Goal: Contribute content

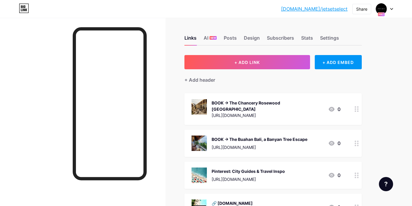
click at [318, 135] on div "BOOK -> The Buahan Bali, a Banyan Tree Escape [URL][DOMAIN_NAME] 0" at bounding box center [266, 142] width 149 height 15
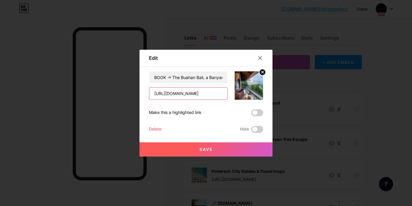
click at [182, 95] on input "[URL][DOMAIN_NAME]" at bounding box center [188, 94] width 78 height 12
click at [224, 147] on button "Save" at bounding box center [206, 149] width 133 height 14
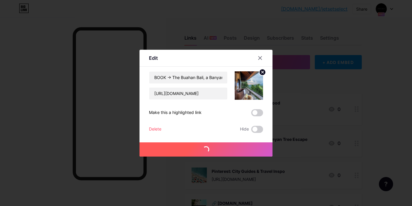
scroll to position [0, 0]
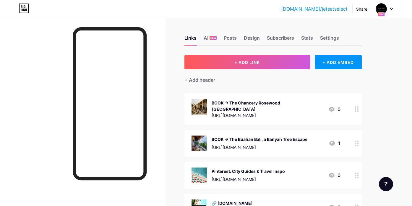
click at [258, 135] on div "BOOK -> The Buahan Bali, a Banyan Tree Escape [URL][DOMAIN_NAME]" at bounding box center [260, 142] width 96 height 15
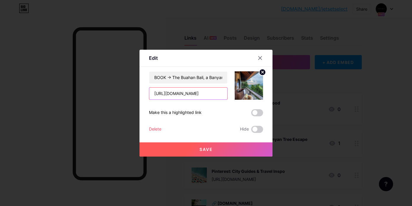
drag, startPoint x: 177, startPoint y: 92, endPoint x: 120, endPoint y: 92, distance: 57.4
click at [120, 92] on div "Edit Content YouTube Play YouTube video without leaving your page. ADD Vimeo Pl…" at bounding box center [206, 103] width 412 height 206
click at [196, 150] on button "Save" at bounding box center [206, 149] width 133 height 14
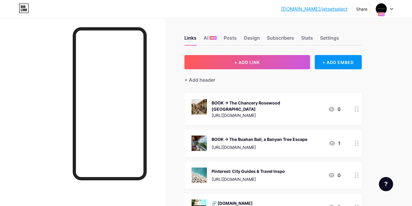
click at [281, 107] on div "BOOK -> The Chancery Rosewood [GEOGRAPHIC_DATA] [URL][DOMAIN_NAME]" at bounding box center [268, 109] width 112 height 20
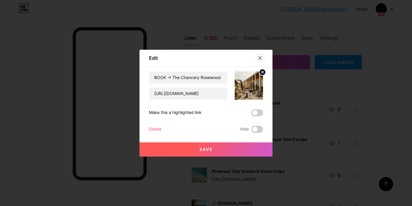
click at [258, 56] on div at bounding box center [260, 58] width 11 height 11
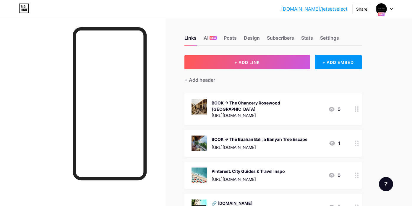
click at [258, 139] on div "BOOK -> The Buahan Bali, a Banyan Tree Escape [URL][DOMAIN_NAME]" at bounding box center [260, 142] width 96 height 15
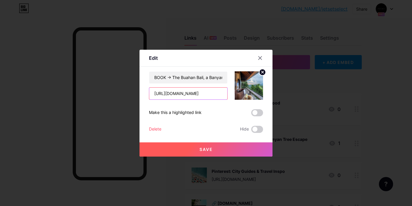
scroll to position [0, 32]
drag, startPoint x: 153, startPoint y: 93, endPoint x: 337, endPoint y: 93, distance: 183.3
click at [337, 93] on div "Edit Content YouTube Play YouTube video without leaving your page. ADD Vimeo Pl…" at bounding box center [206, 103] width 412 height 206
paste input "[DOMAIN_NAME][URL]"
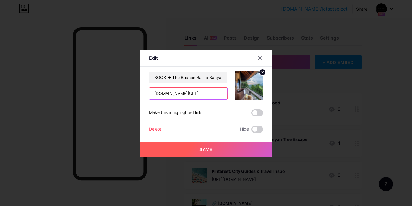
scroll to position [0, 24]
type input "[DOMAIN_NAME][URL]"
click at [218, 145] on button "Save" at bounding box center [206, 149] width 133 height 14
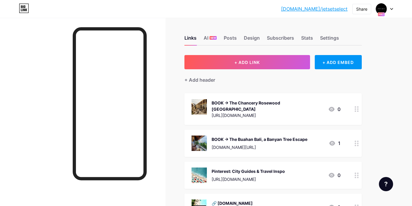
click at [252, 144] on div "[DOMAIN_NAME][URL]" at bounding box center [260, 147] width 96 height 6
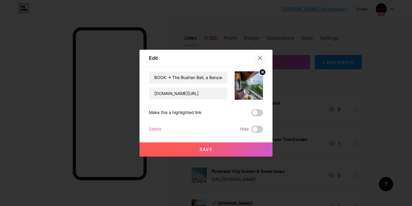
click at [262, 56] on icon at bounding box center [260, 58] width 5 height 5
